Goal: Task Accomplishment & Management: Complete application form

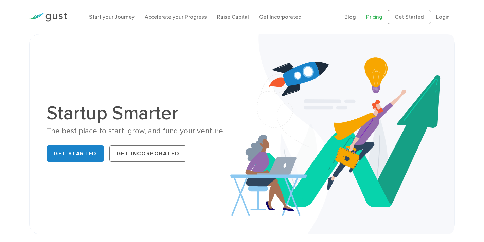
click at [378, 18] on link "Pricing" at bounding box center [374, 17] width 16 height 6
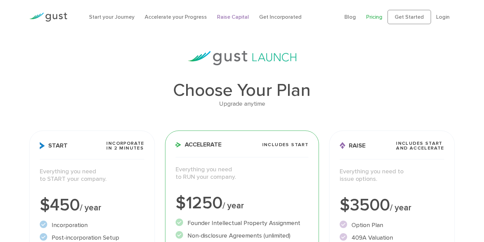
click at [237, 17] on link "Raise Capital" at bounding box center [233, 17] width 32 height 6
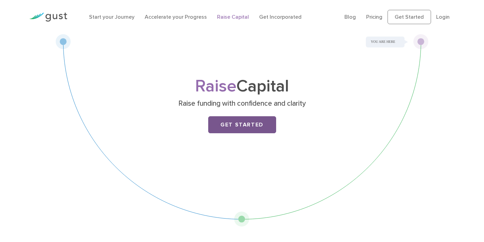
click at [247, 121] on link "Get Started" at bounding box center [242, 124] width 68 height 17
